Goal: Information Seeking & Learning: Learn about a topic

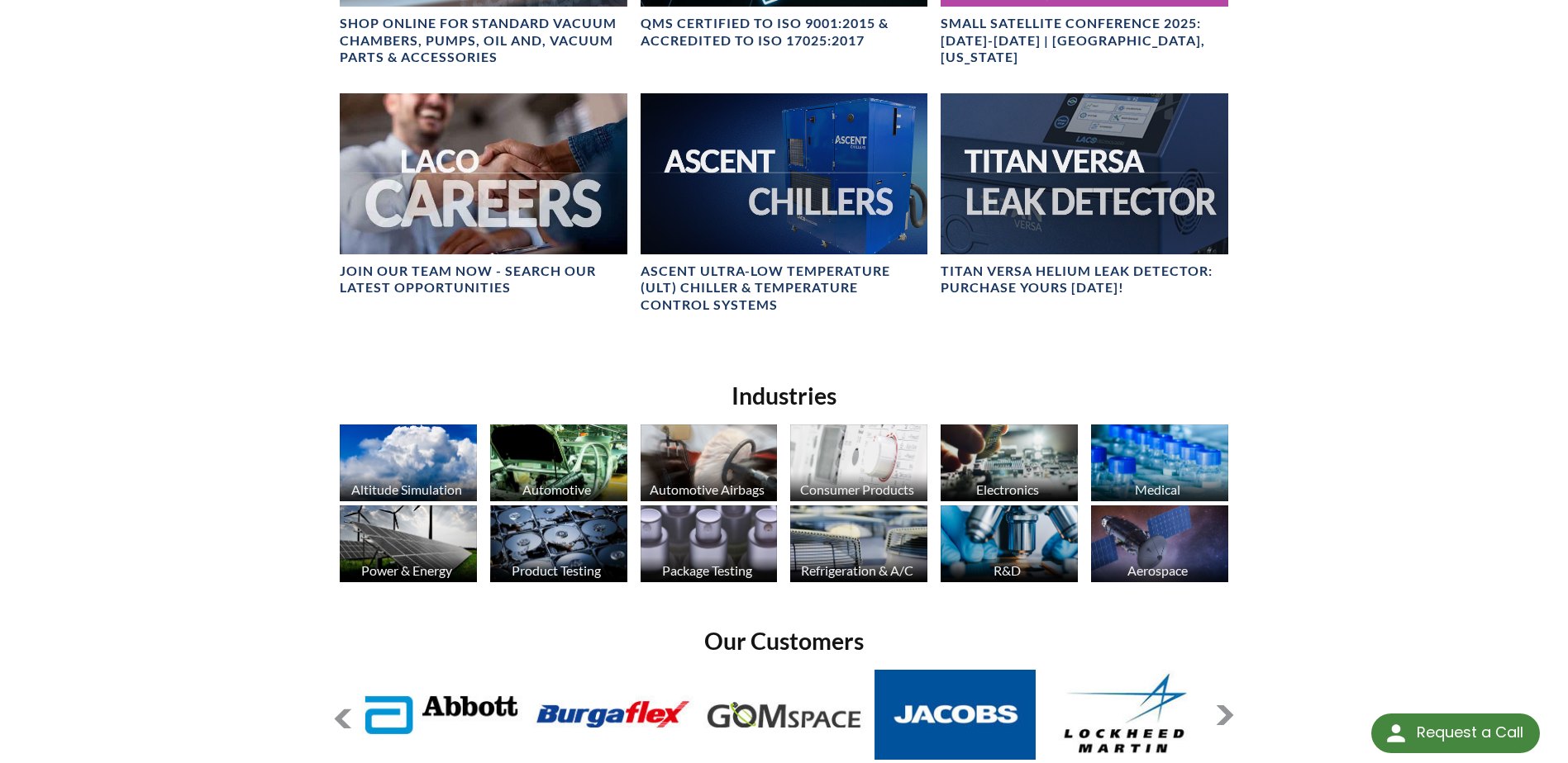
scroll to position [1334, 0]
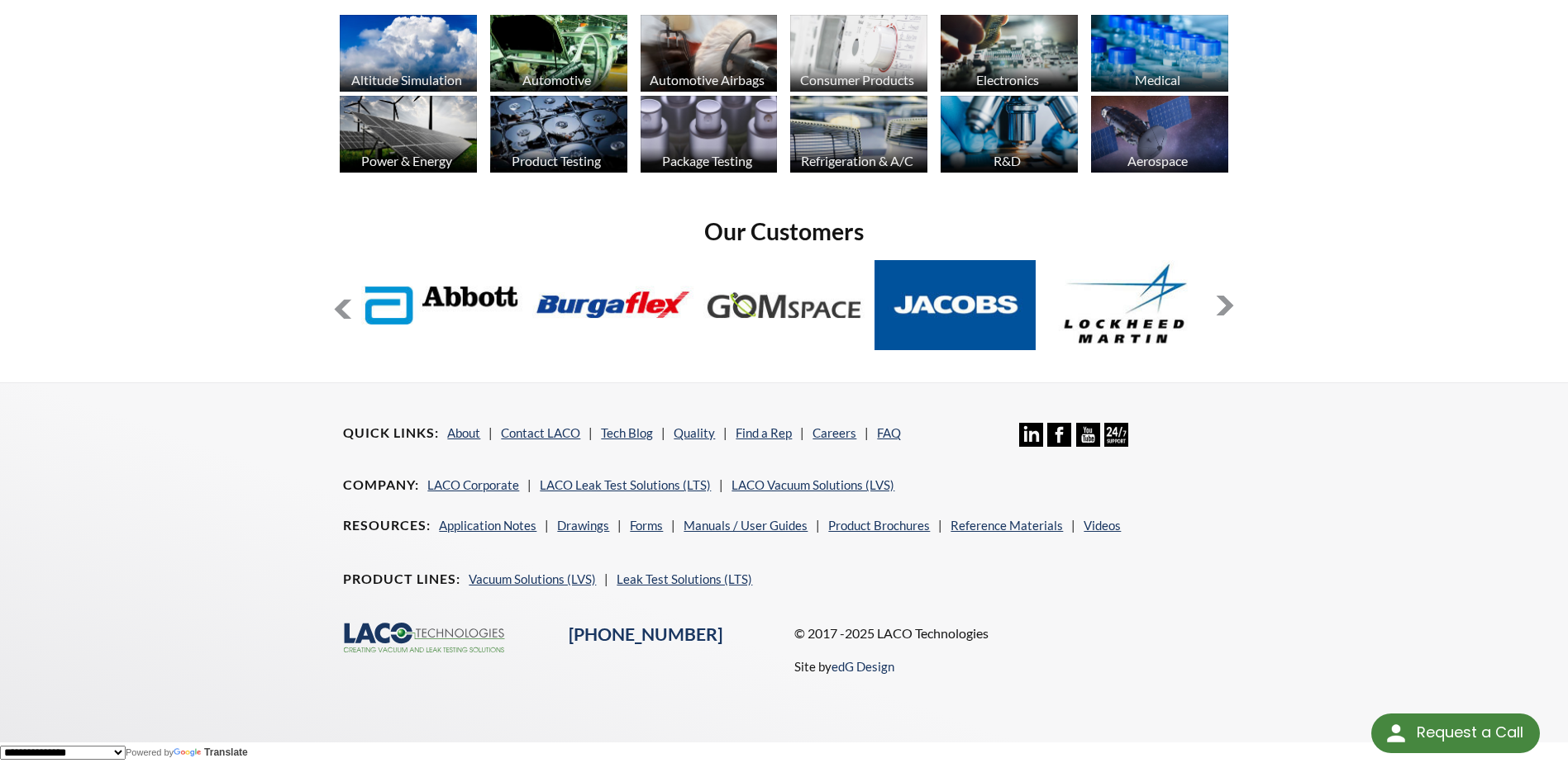
click at [485, 427] on li "About" at bounding box center [470, 433] width 45 height 20
click at [459, 437] on link "About" at bounding box center [463, 433] width 33 height 15
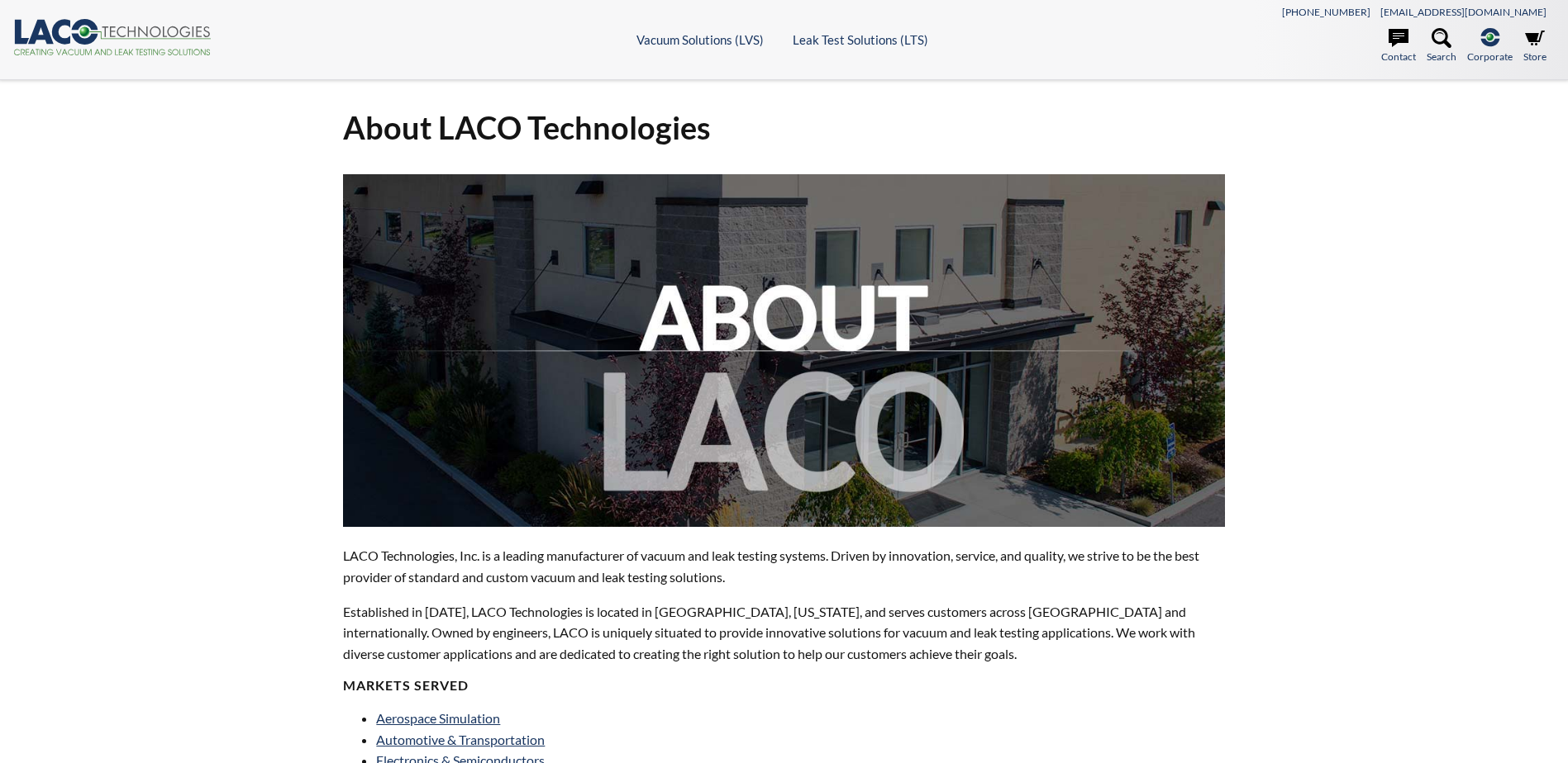
select select "Language Translate Widget"
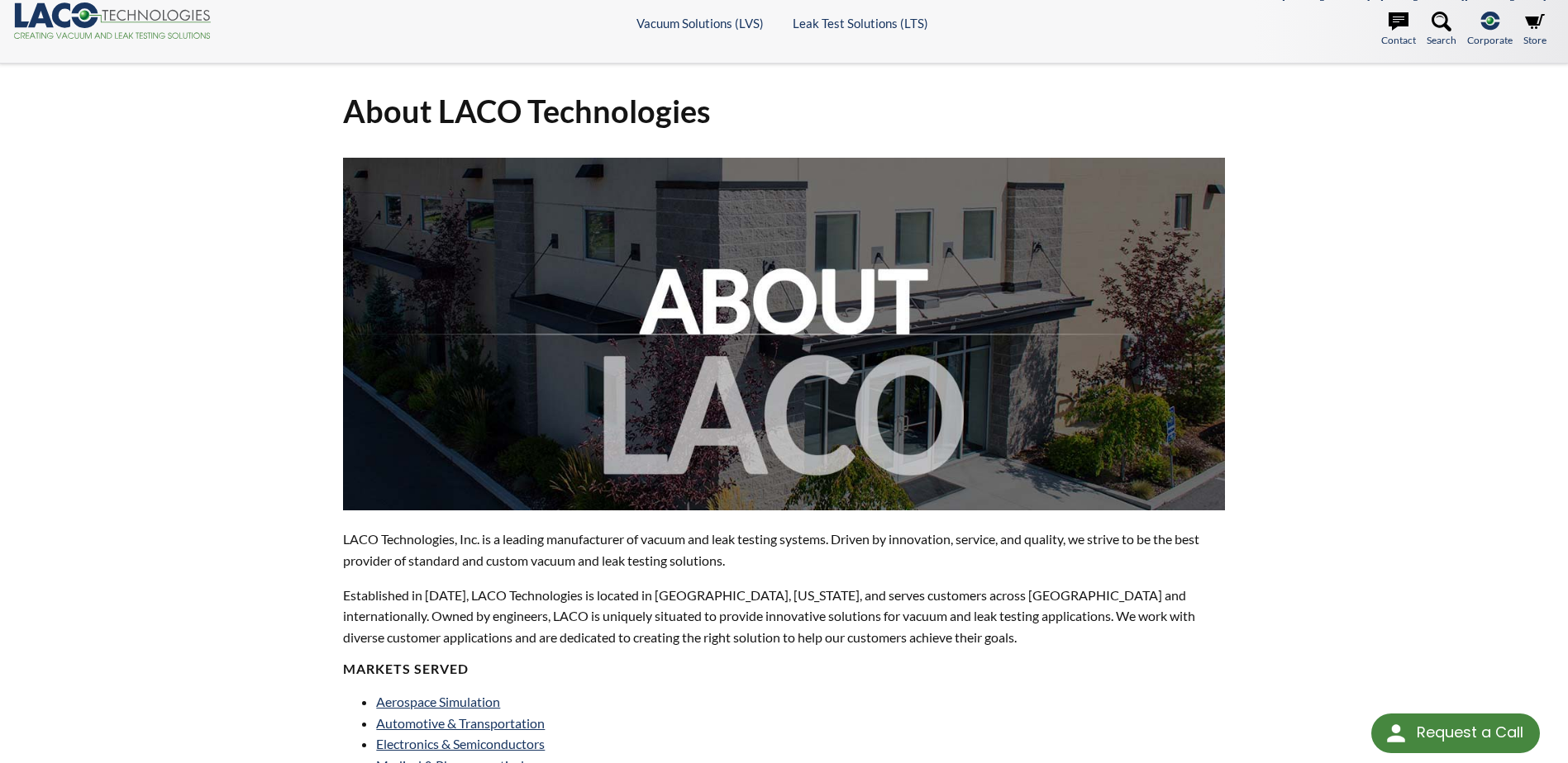
scroll to position [193, 0]
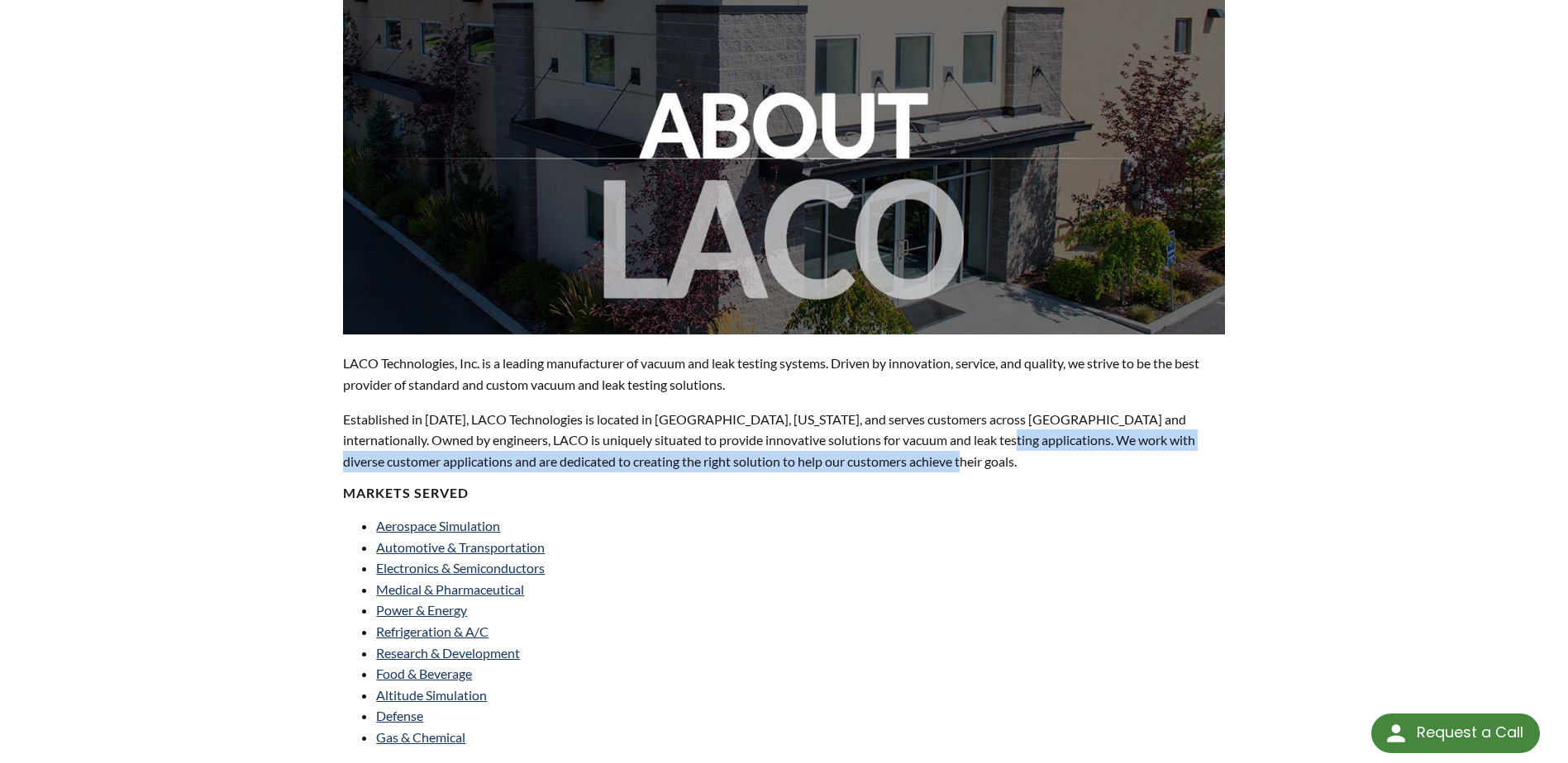
drag, startPoint x: 938, startPoint y: 462, endPoint x: 931, endPoint y: 444, distance: 19.3
click at [931, 444] on p "Established in 1975, LACO Technologies is located in Salt Lake City, Utah, and …" at bounding box center [783, 441] width 881 height 64
drag, startPoint x: 931, startPoint y: 444, endPoint x: 932, endPoint y: 467, distance: 23.0
click at [932, 467] on p "Established in 1975, LACO Technologies is located in Salt Lake City, Utah, and …" at bounding box center [783, 441] width 881 height 64
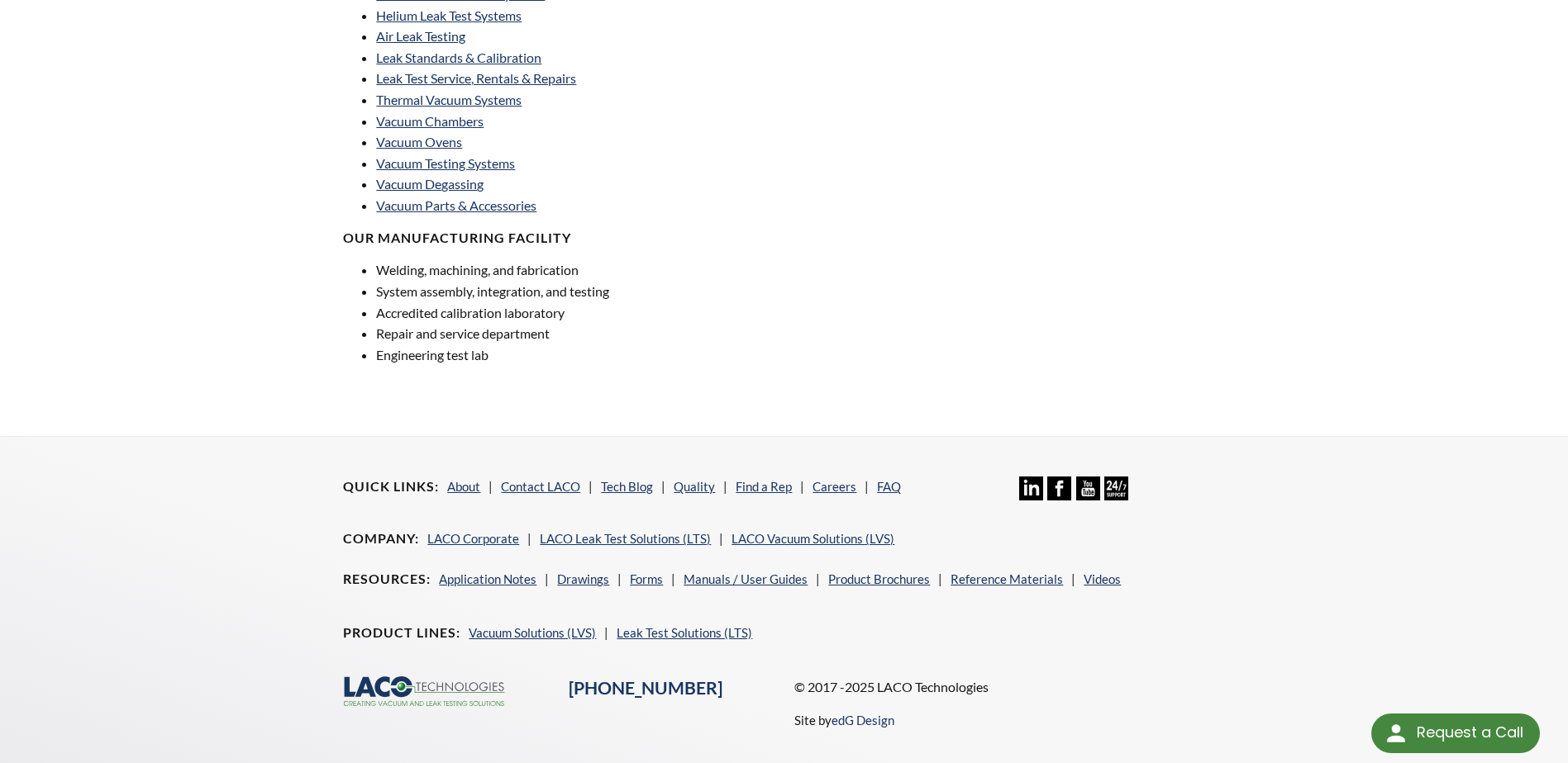
scroll to position [0, 0]
